Goal: Book appointment/travel/reservation

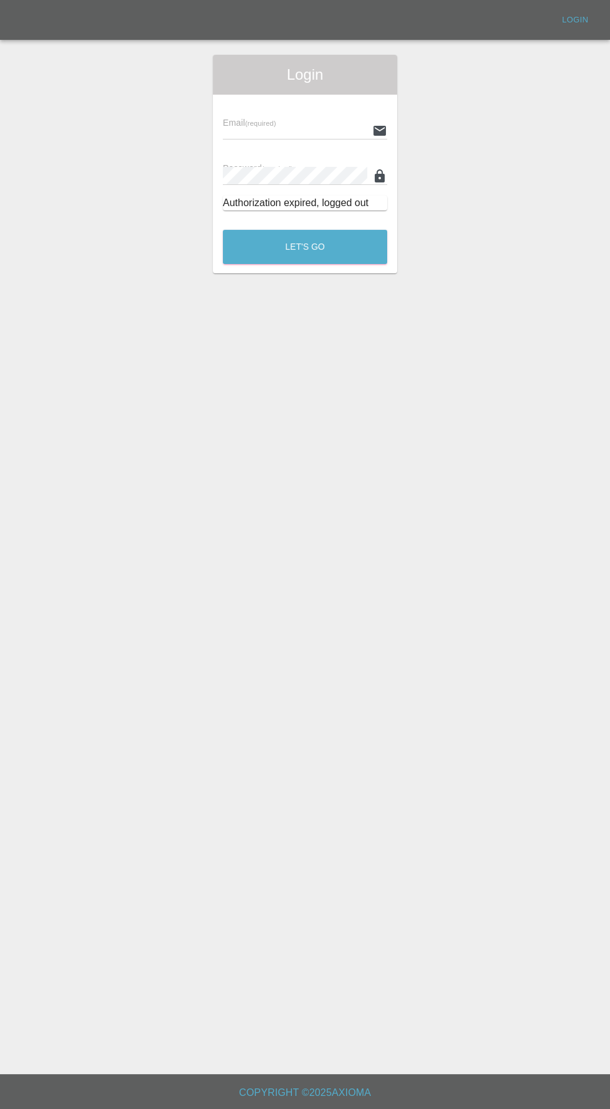
click at [295, 126] on input "text" at bounding box center [295, 130] width 145 height 18
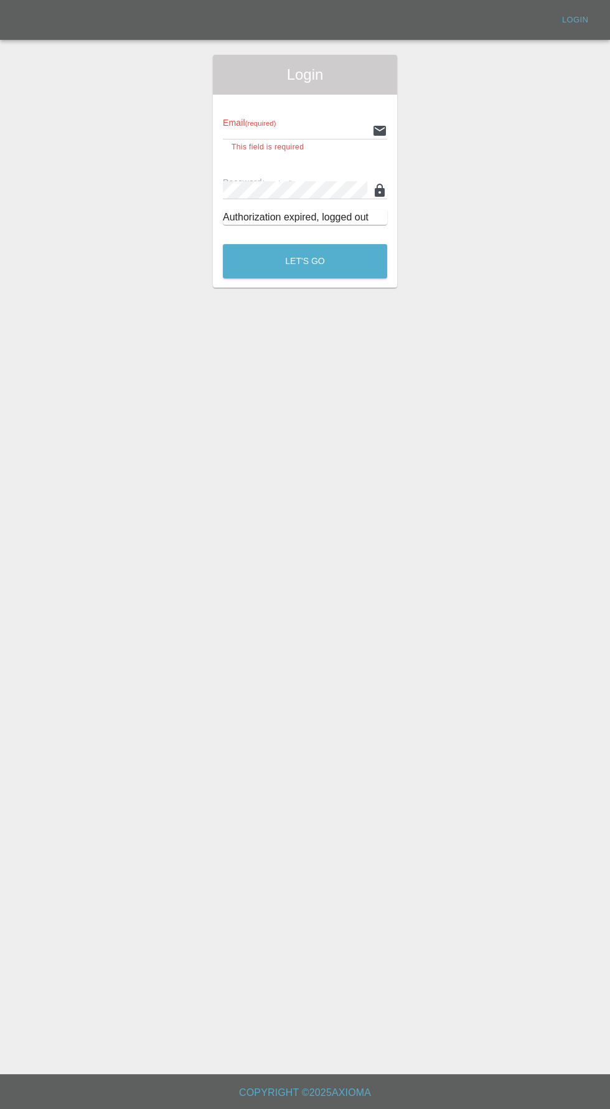
type input "info@darkknightbodyworks.co.uk"
click at [223, 244] on button "Let's Go" at bounding box center [305, 261] width 164 height 34
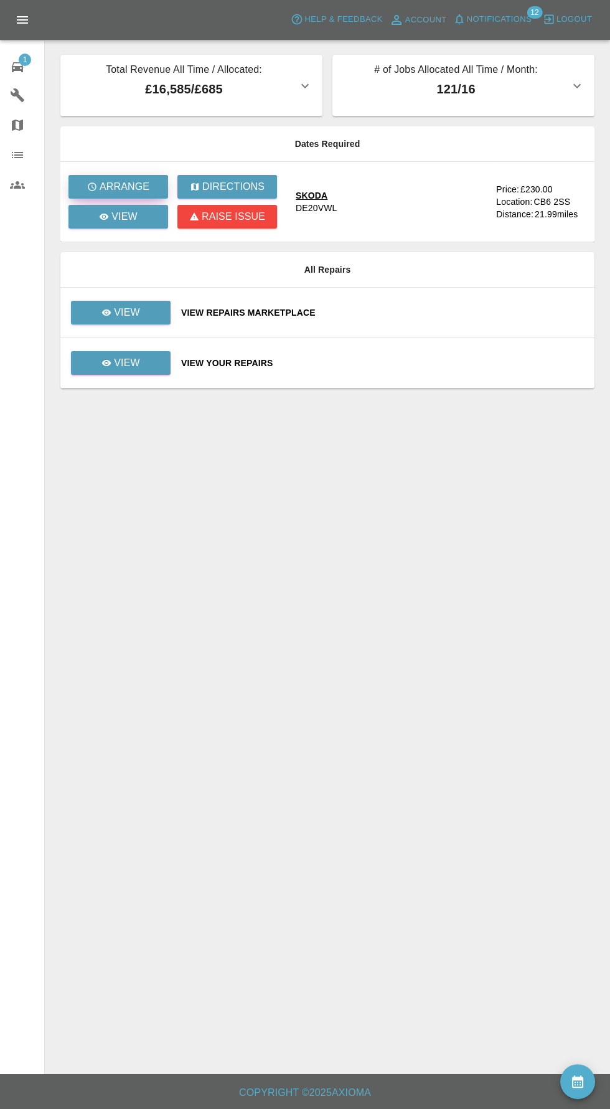
click at [108, 186] on p "Arrange" at bounding box center [125, 186] width 50 height 15
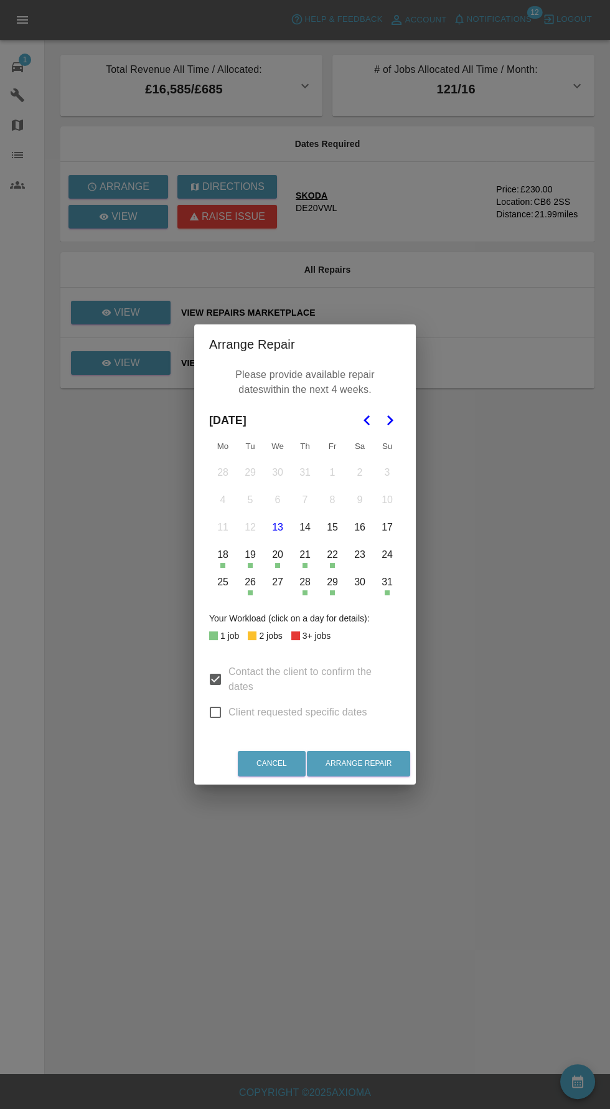
click at [277, 582] on button "27" at bounding box center [278, 582] width 26 height 26
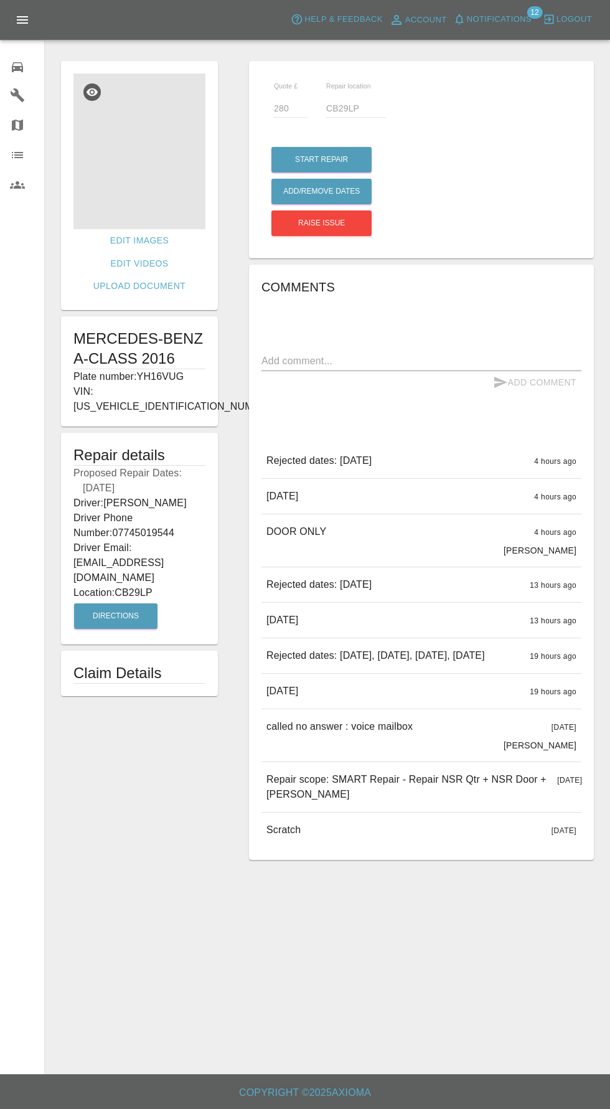
click at [125, 169] on img at bounding box center [139, 151] width 132 height 156
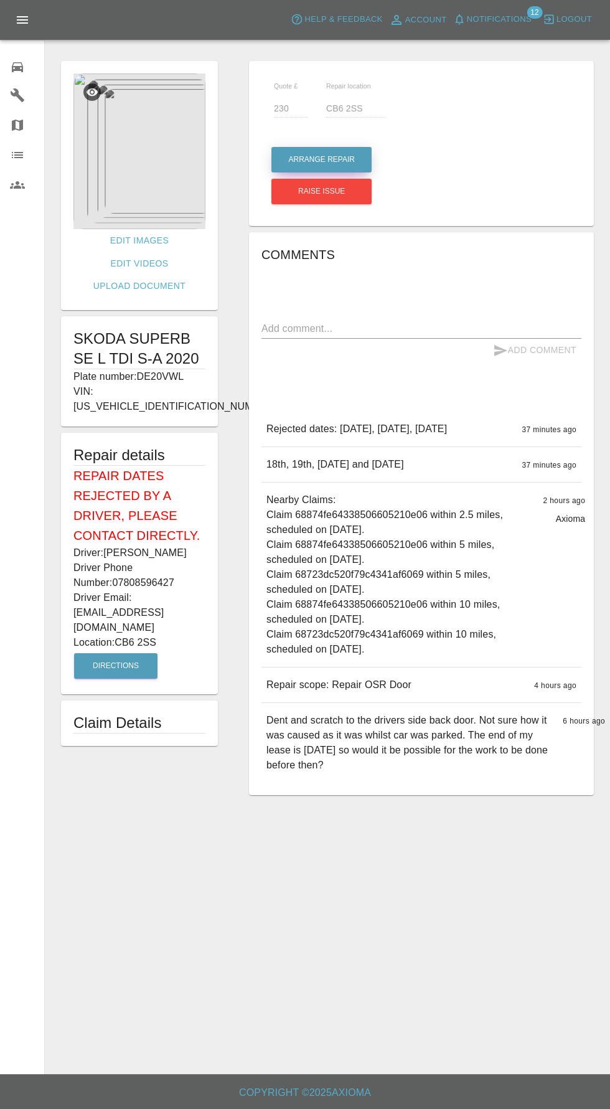
click at [307, 149] on button "Arrange Repair" at bounding box center [322, 160] width 100 height 26
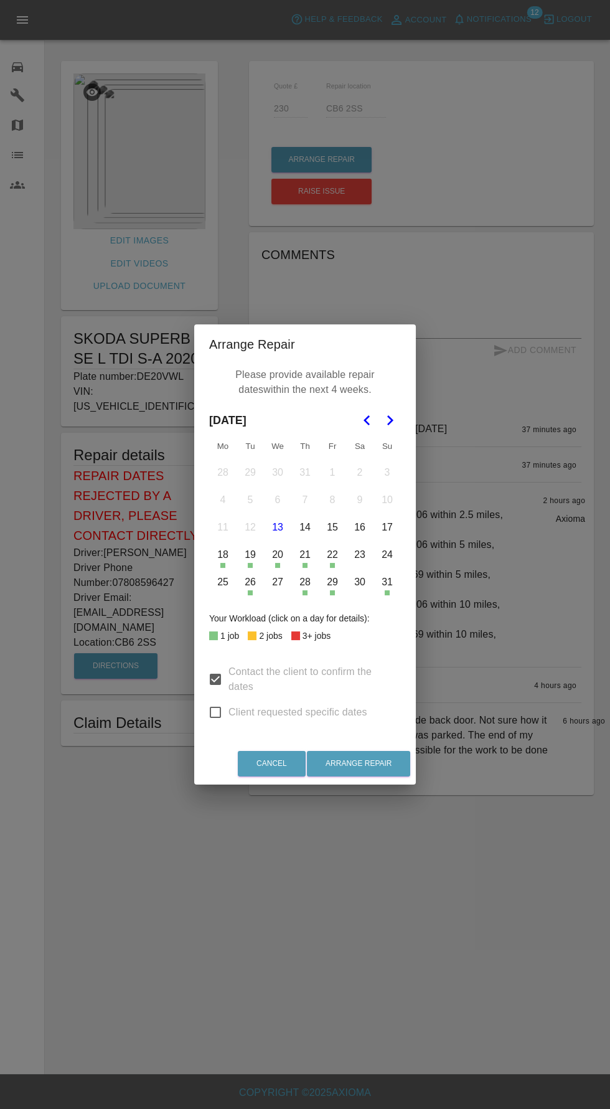
click at [390, 420] on icon "Go to the Next Month" at bounding box center [389, 420] width 15 height 15
click at [223, 473] on button "1" at bounding box center [223, 473] width 26 height 26
